Goal: Browse casually: Explore the website without a specific task or goal

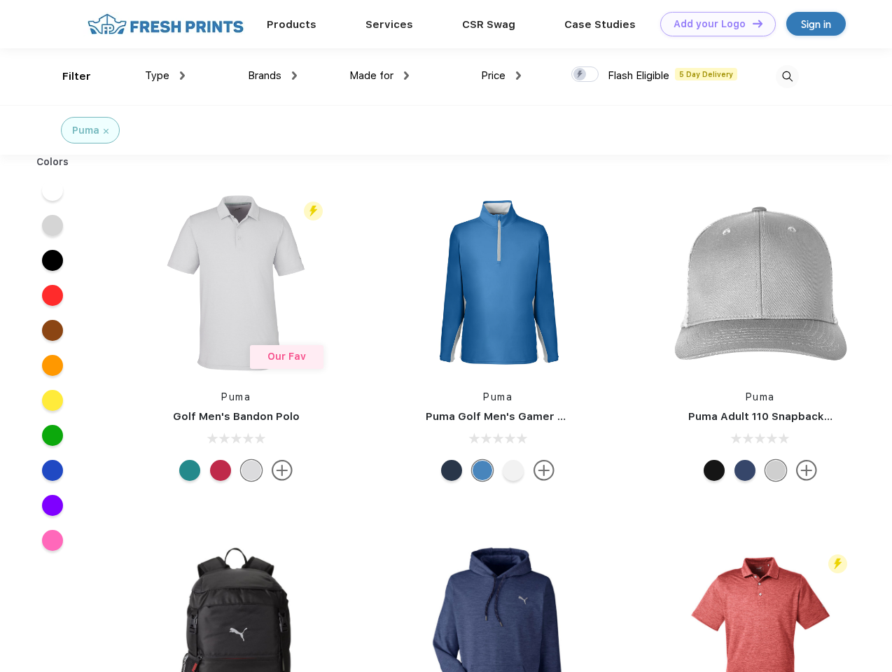
click at [713, 24] on link "Add your Logo Design Tool" at bounding box center [717, 24] width 115 height 24
click at [0, 0] on div "Design Tool" at bounding box center [0, 0] width 0 height 0
click at [751, 23] on link "Add your Logo Design Tool" at bounding box center [717, 24] width 115 height 24
click at [67, 76] on div "Filter" at bounding box center [76, 77] width 29 height 16
click at [165, 76] on span "Type" at bounding box center [157, 75] width 24 height 13
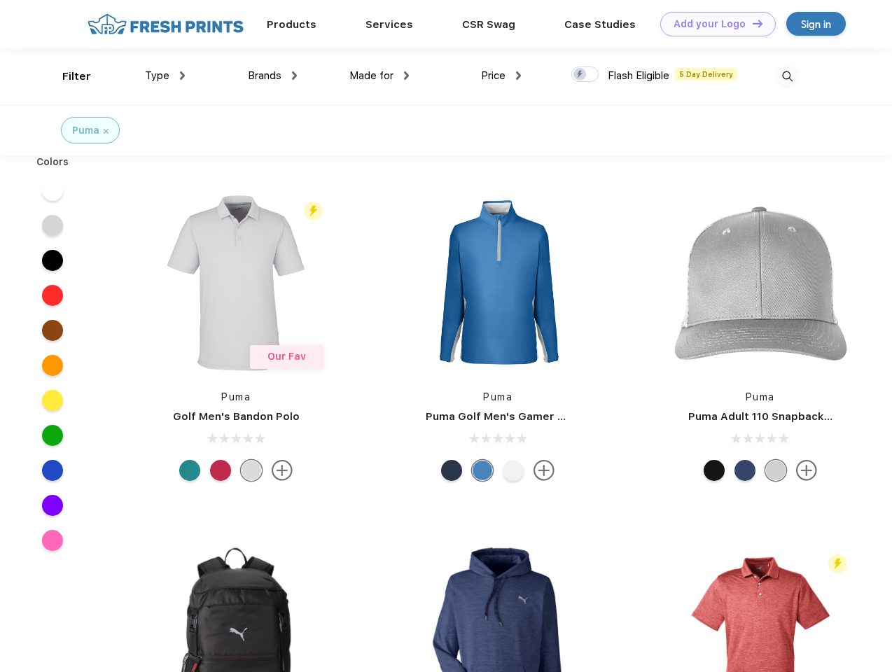
click at [272, 76] on span "Brands" at bounding box center [265, 75] width 34 height 13
click at [379, 76] on span "Made for" at bounding box center [371, 75] width 44 height 13
click at [501, 76] on span "Price" at bounding box center [493, 75] width 24 height 13
click at [585, 75] on div at bounding box center [584, 73] width 27 height 15
click at [580, 75] on input "checkbox" at bounding box center [575, 70] width 9 height 9
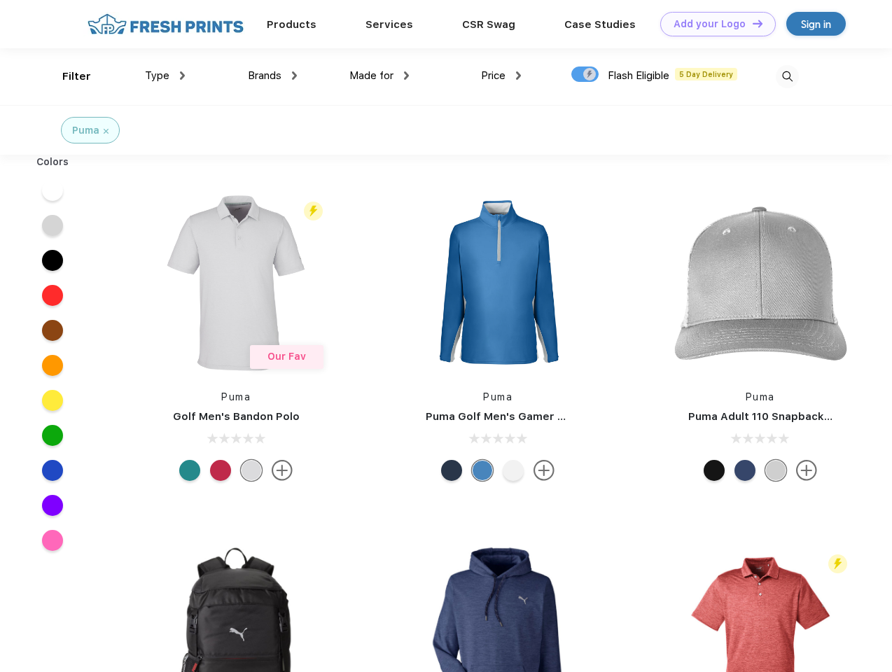
click at [787, 76] on img at bounding box center [787, 76] width 23 height 23
